Goal: Use online tool/utility

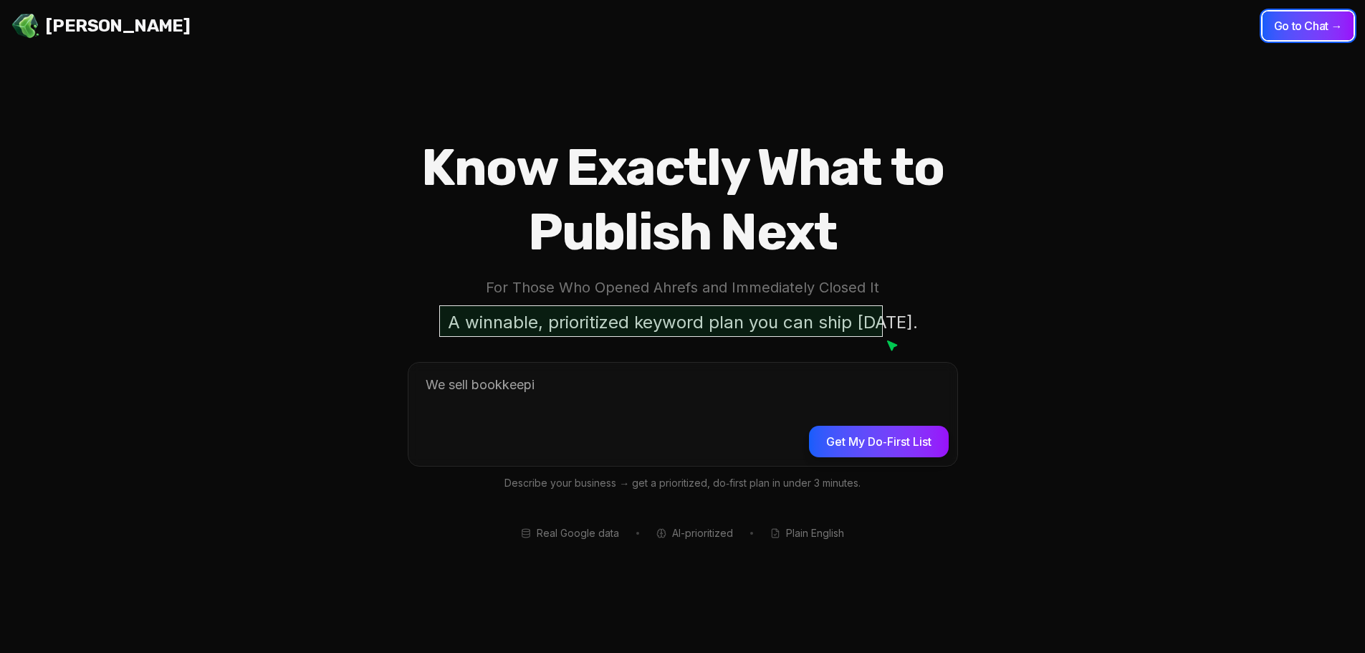
click at [1295, 19] on button "Go to Chat →" at bounding box center [1308, 25] width 91 height 29
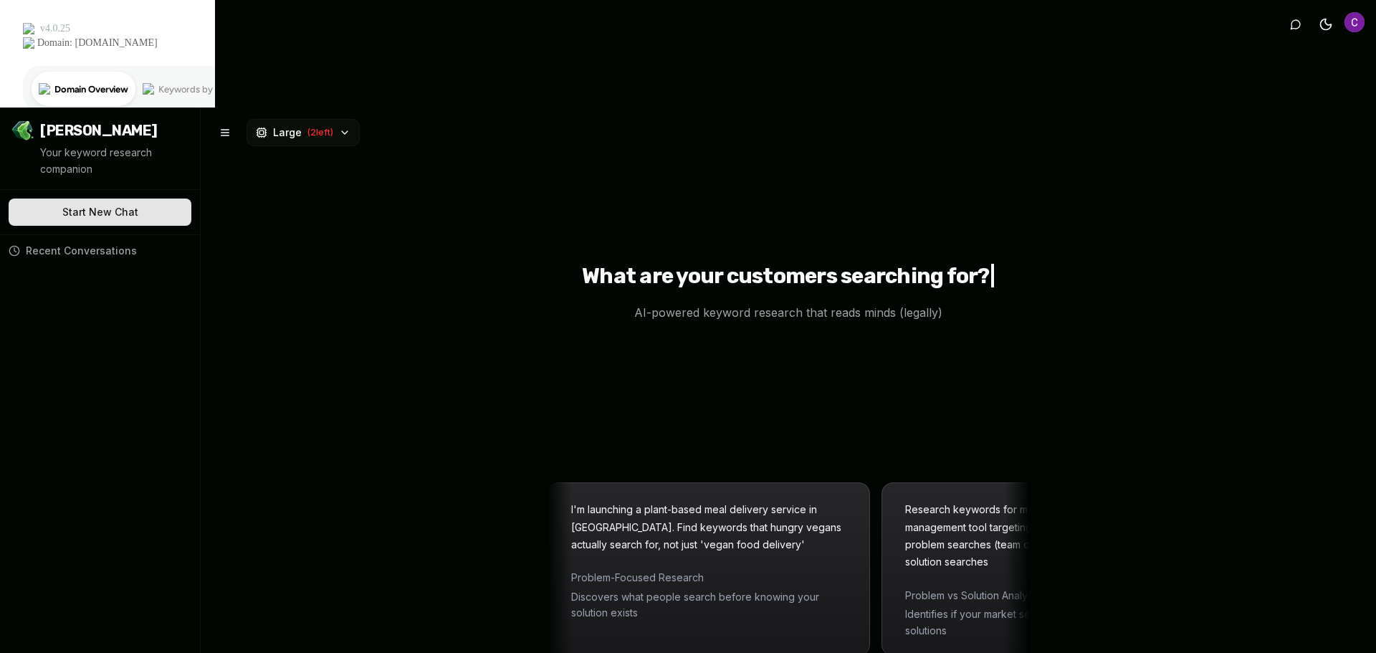
click at [332, 127] on span "( 2 left)" at bounding box center [320, 132] width 26 height 11
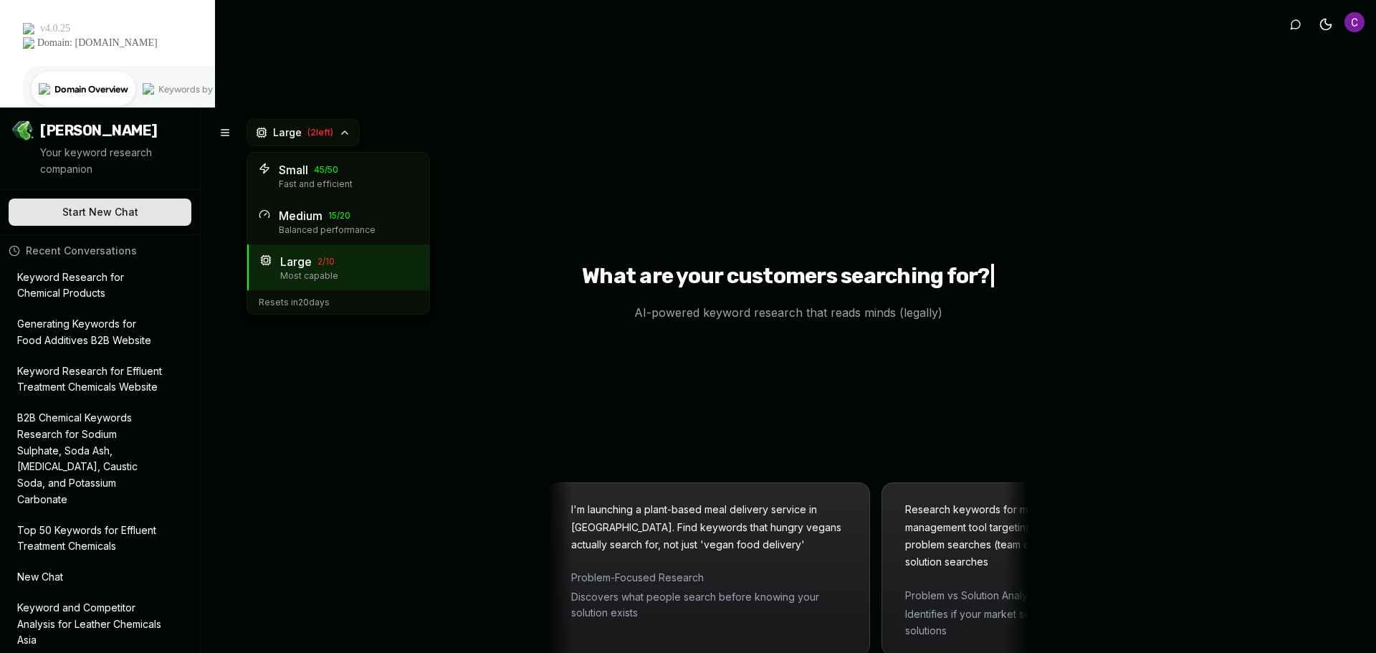
click at [327, 207] on div "Medium 15 / 20" at bounding box center [348, 215] width 139 height 17
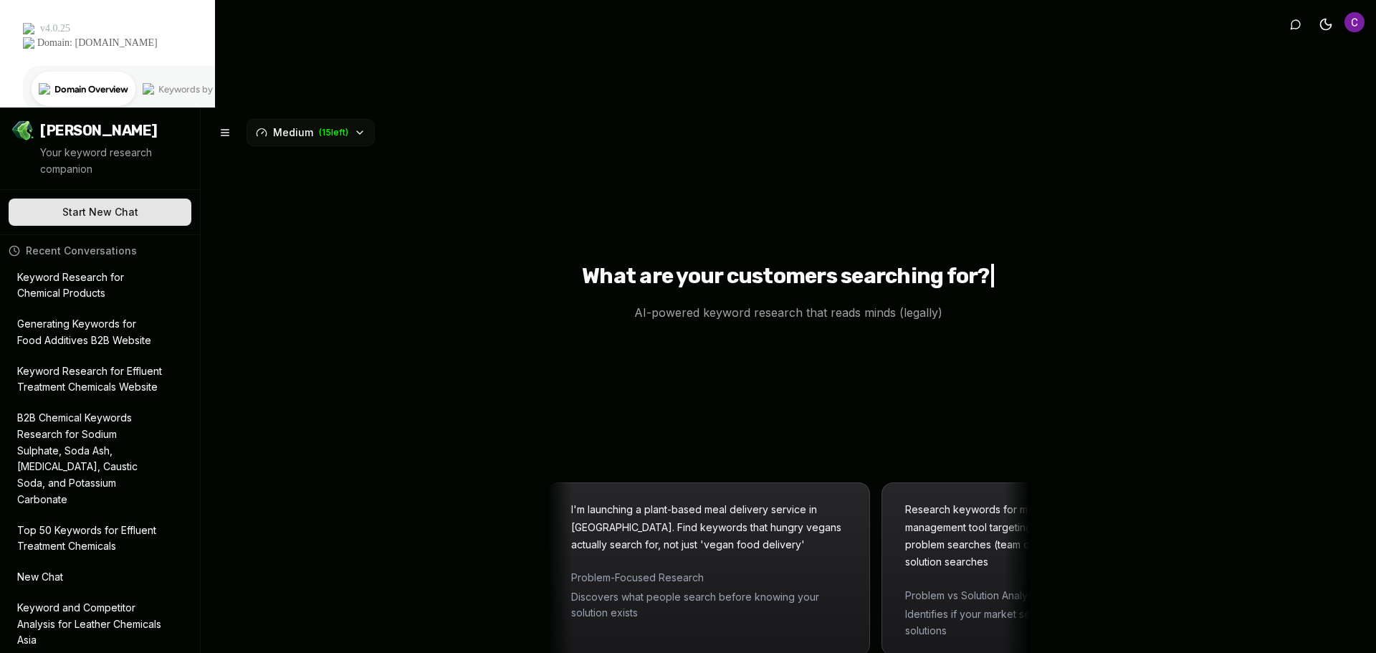
click at [67, 269] on p "Keyword Research for Chemical Products" at bounding box center [89, 285] width 145 height 33
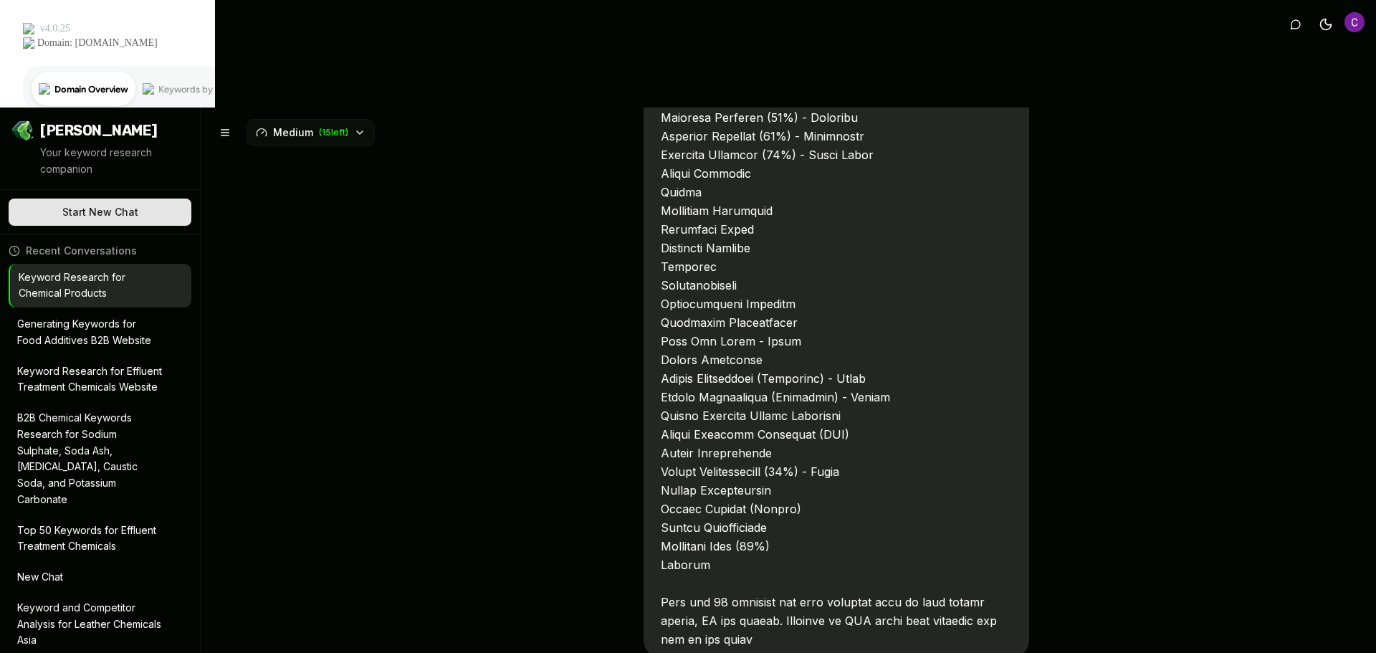
scroll to position [694, 0]
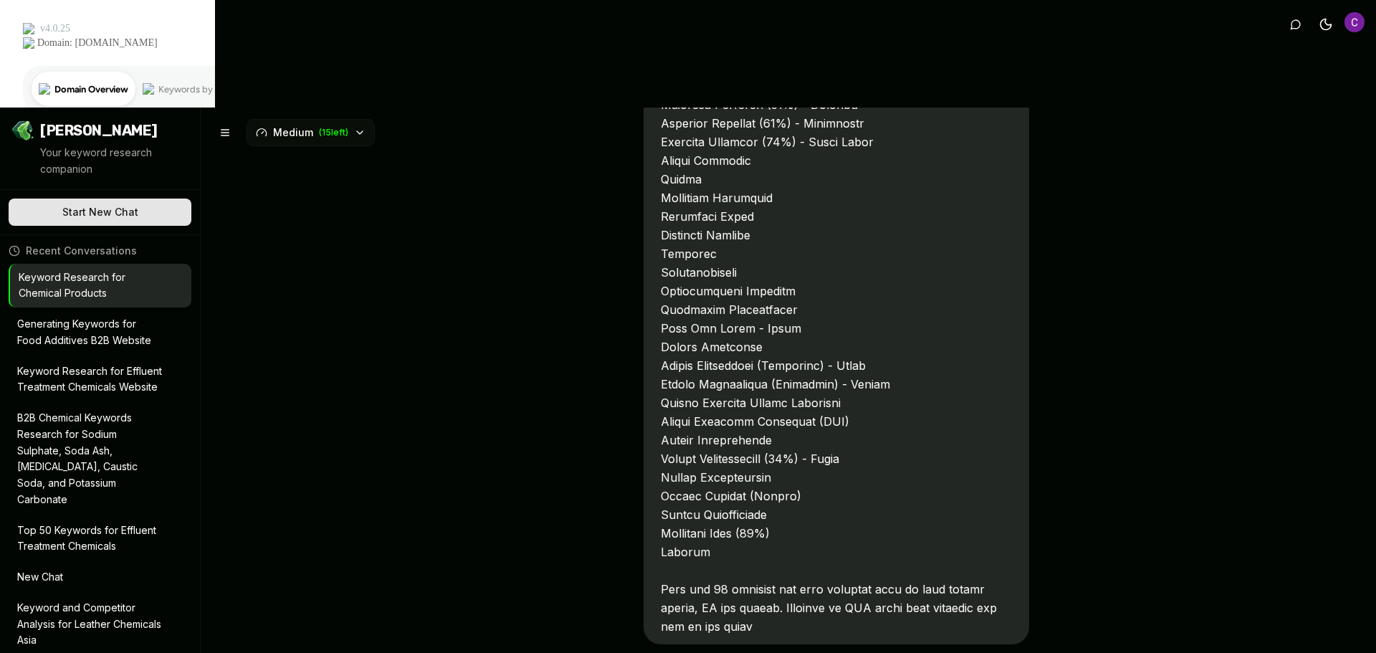
click at [67, 316] on p "Generating Keywords for Food Additives B2B Website" at bounding box center [89, 332] width 145 height 33
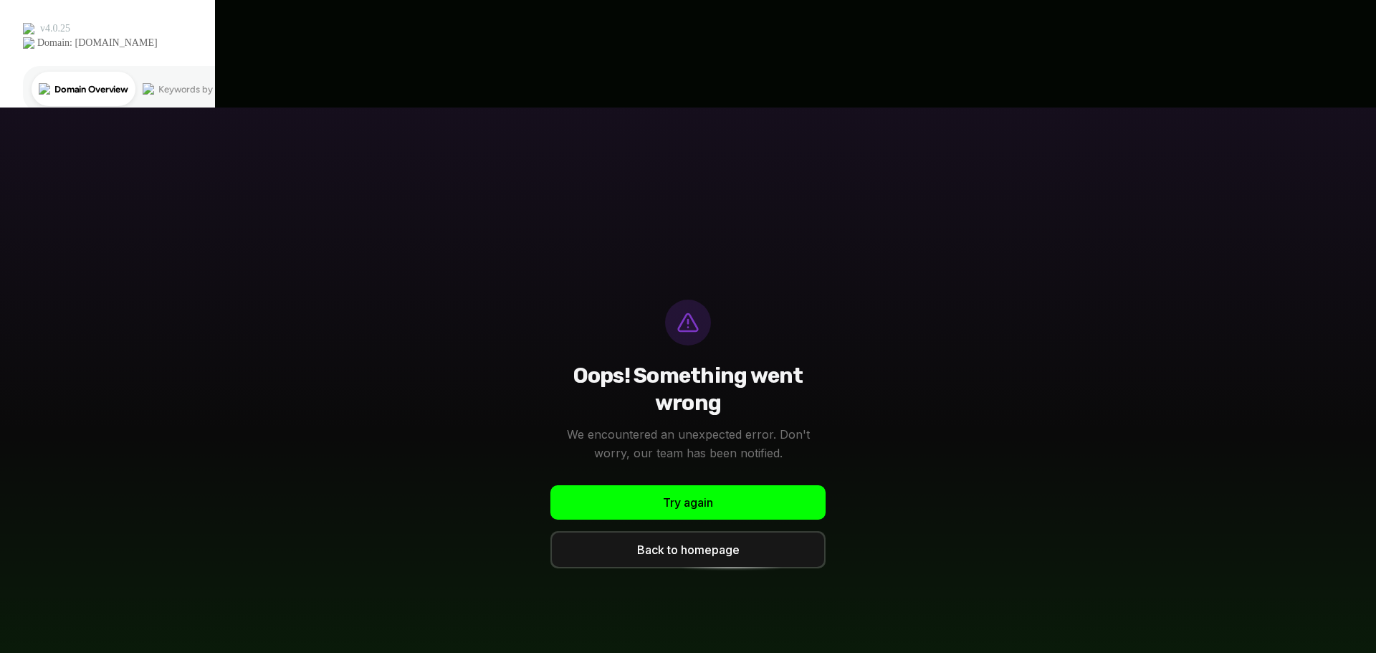
click at [611, 485] on button "Try again" at bounding box center [687, 502] width 275 height 34
type textarea "*"
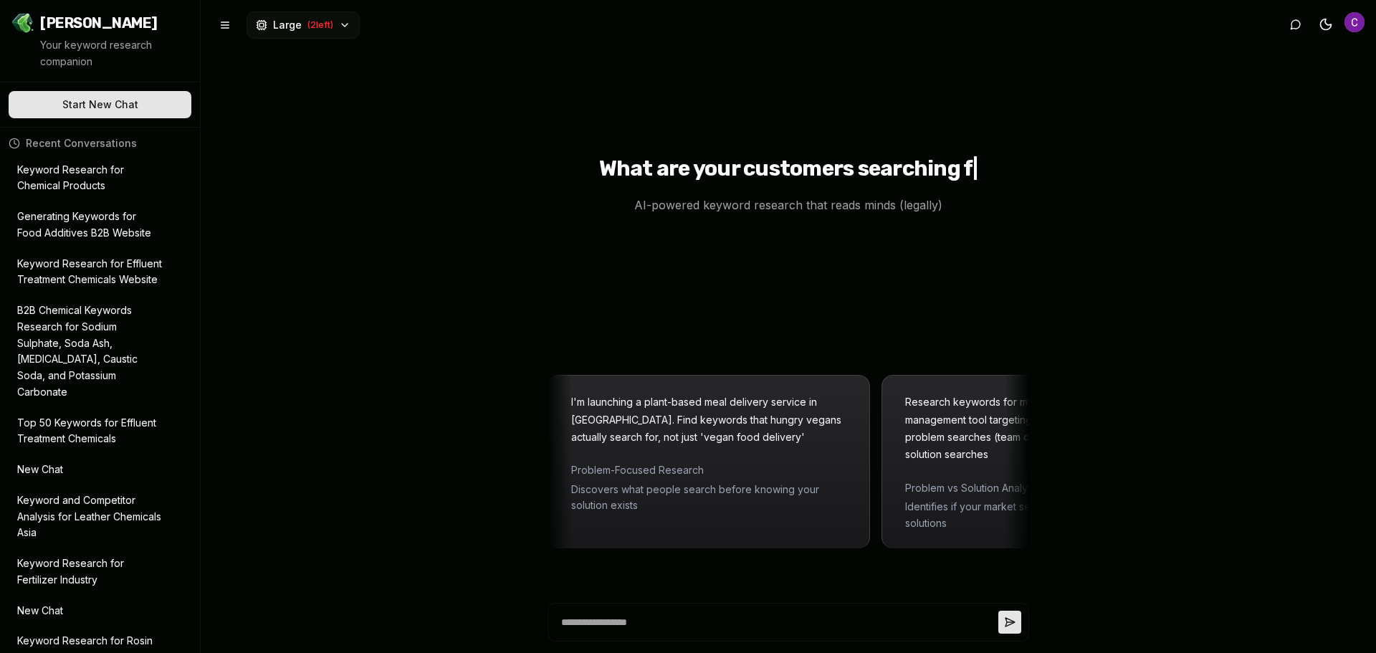
click at [347, 31] on button "Large ( 2 left)" at bounding box center [303, 24] width 113 height 27
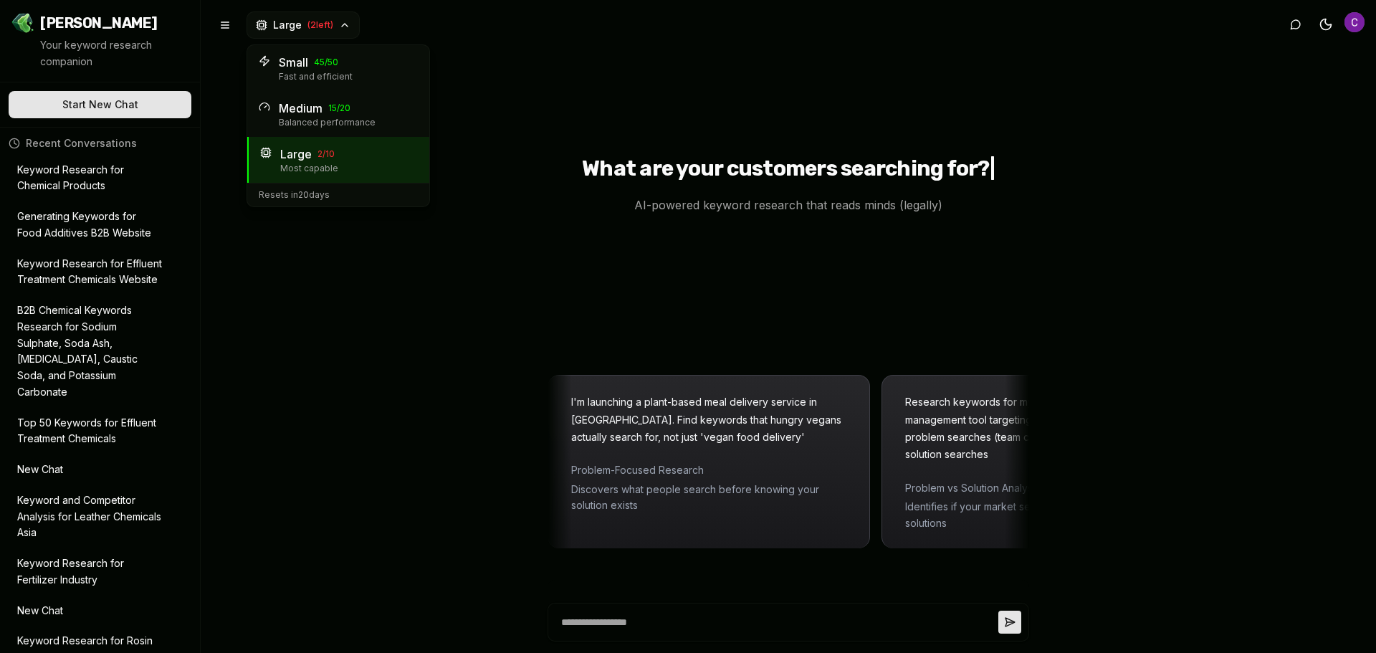
click at [349, 124] on div "Balanced performance" at bounding box center [348, 122] width 139 height 11
type textarea "*"
